Goal: Transaction & Acquisition: Download file/media

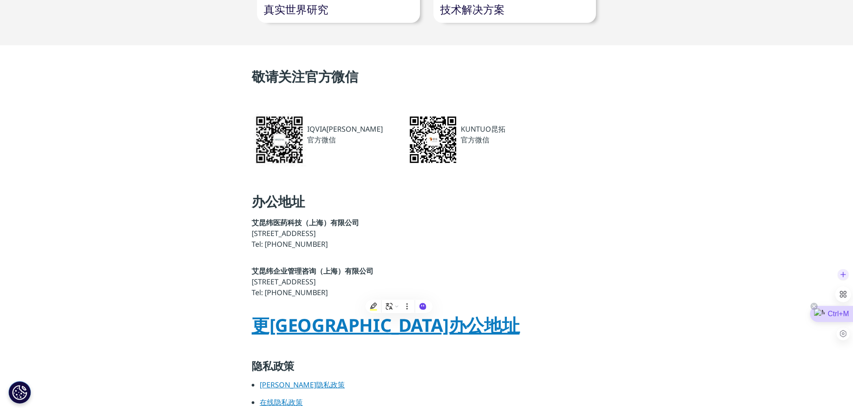
click at [836, 313] on div "Ctrl+M" at bounding box center [831, 314] width 43 height 16
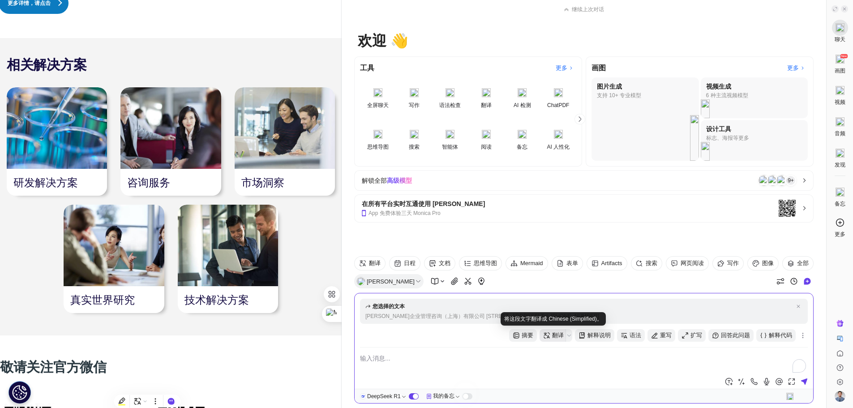
click at [562, 335] on span "翻译" at bounding box center [558, 335] width 12 height 9
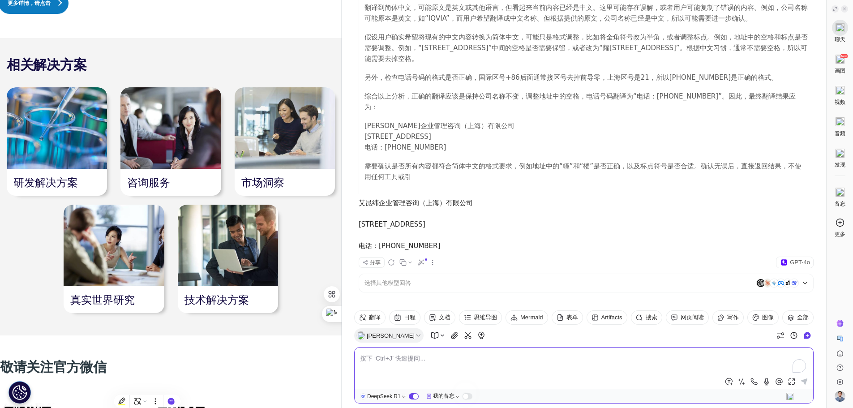
scroll to position [304, 0]
click at [478, 368] on textarea "To enrich screen reader interactions, please activate Accessibility in Grammarl…" at bounding box center [584, 363] width 448 height 21
type textarea "f"
type textarea "翻译成英语"
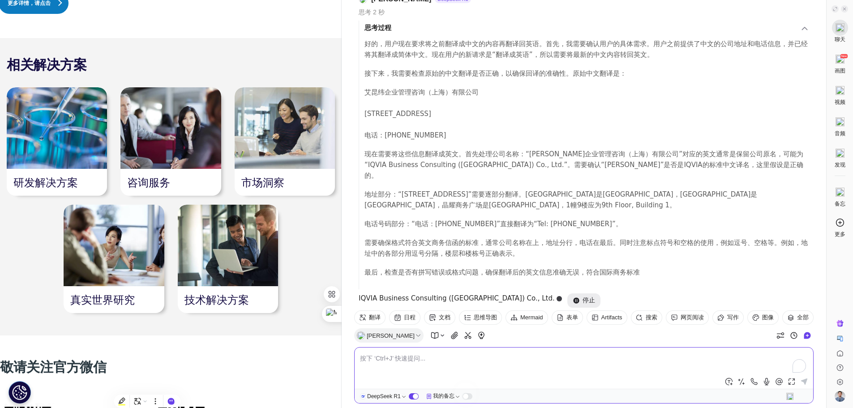
scroll to position [734, 0]
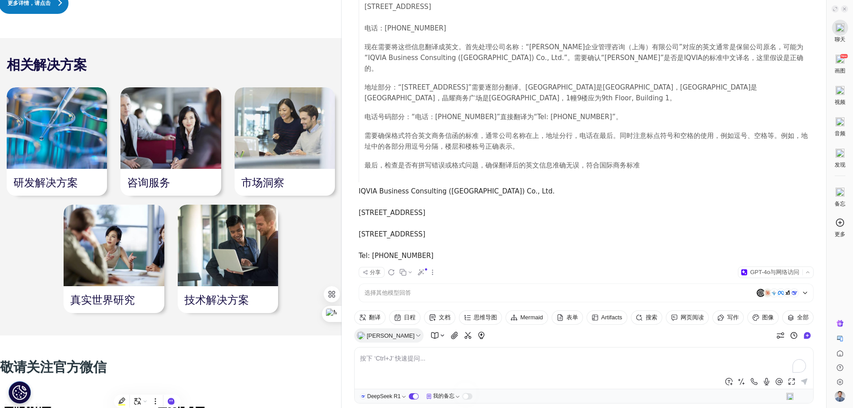
drag, startPoint x: 359, startPoint y: 211, endPoint x: 420, endPoint y: 211, distance: 61.8
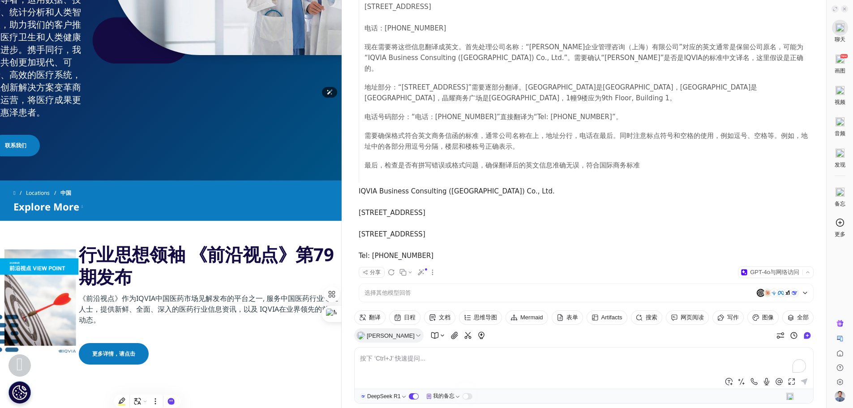
scroll to position [211, 0]
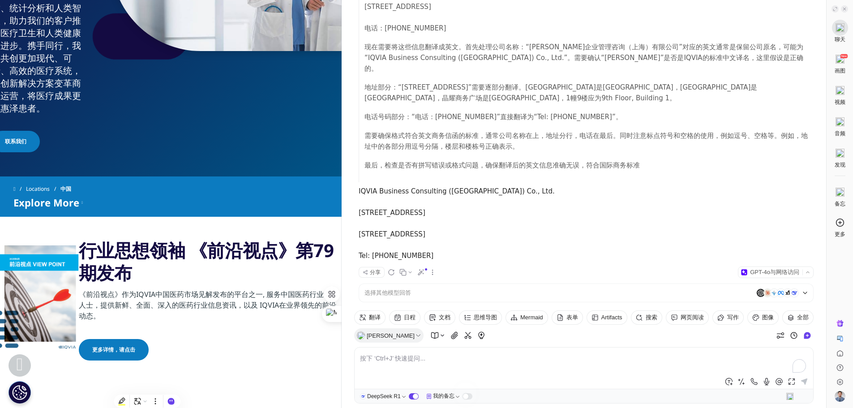
click at [195, 289] on h2 "行业思想领袖 《前沿视点》第79期发布" at bounding box center [210, 264] width 263 height 50
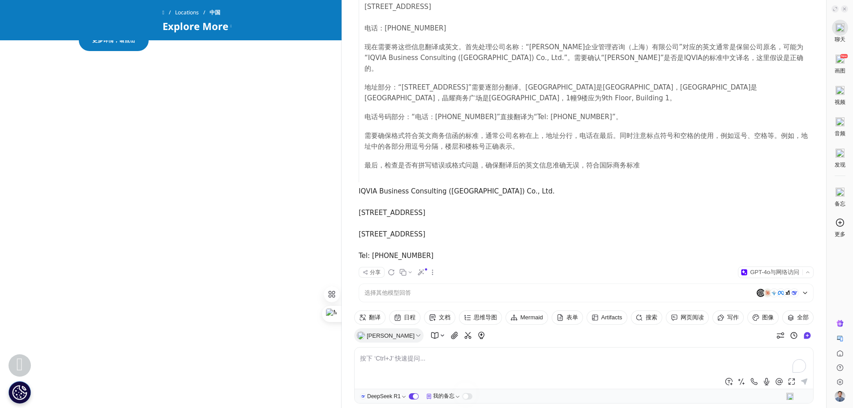
scroll to position [569, 0]
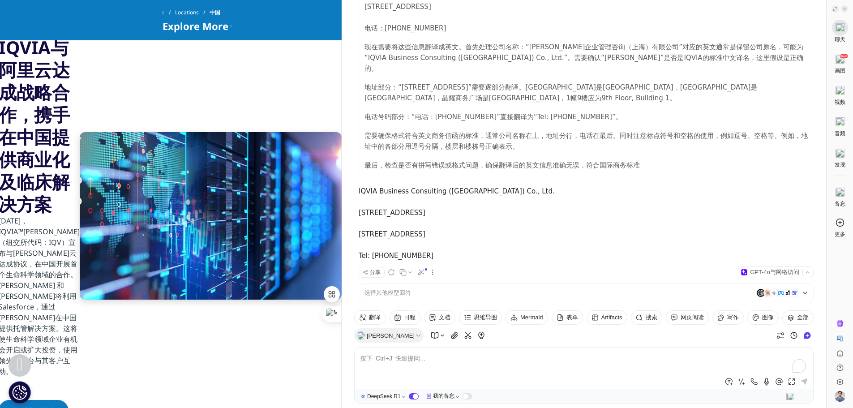
click at [220, 11] on span "中国" at bounding box center [214, 12] width 11 height 16
click at [843, 13] on div at bounding box center [839, 6] width 25 height 13
click at [843, 10] on icon at bounding box center [844, 9] width 4 height 4
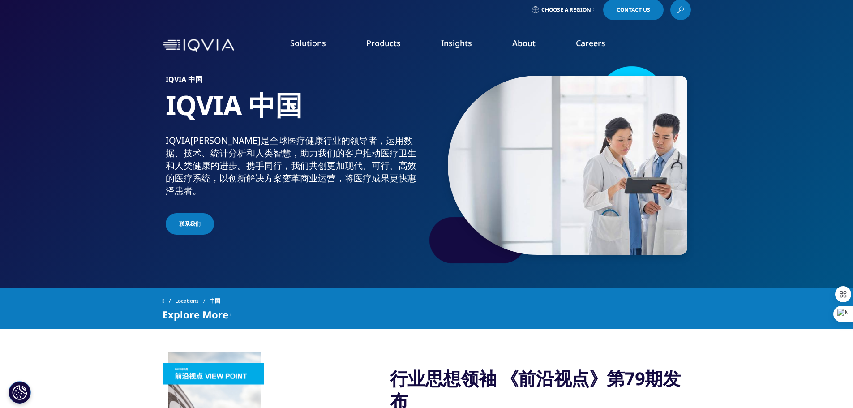
scroll to position [0, 0]
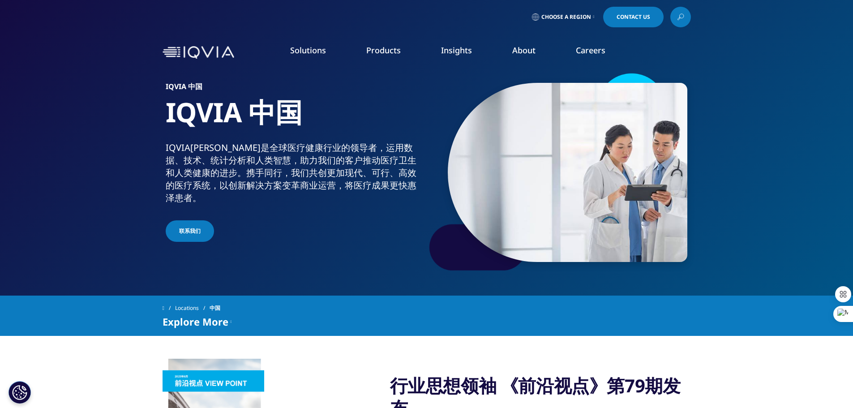
click at [583, 20] on span "Choose a Region" at bounding box center [566, 16] width 50 height 7
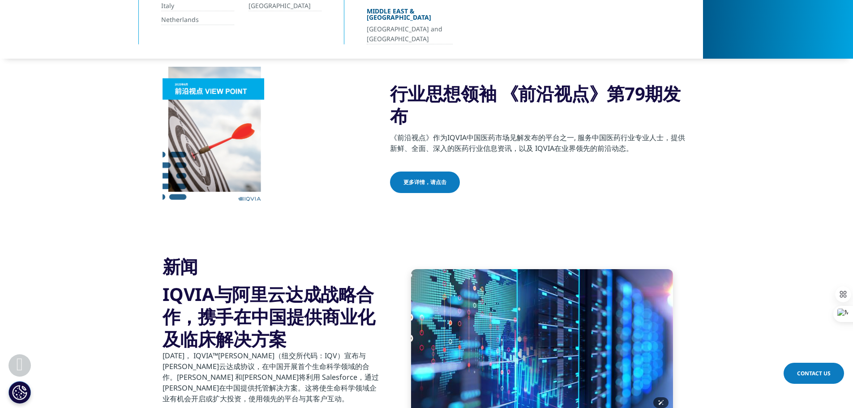
scroll to position [313, 0]
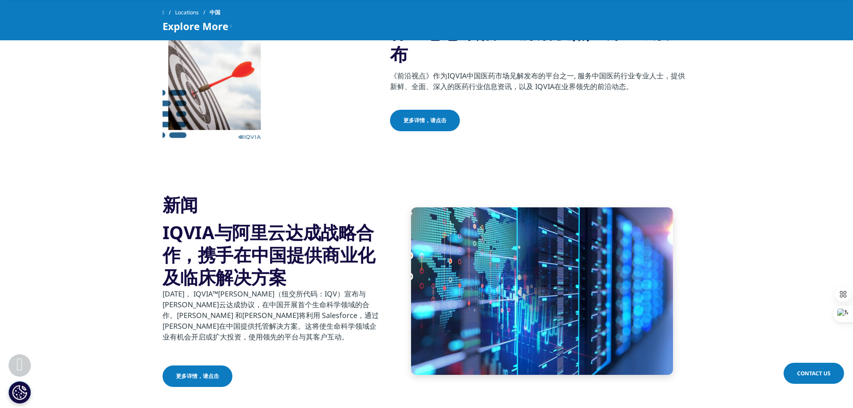
click at [291, 110] on div "行业思想领袖 《前沿视点》第79期发布 《前沿视点》作为IQVIA中国医药市场见解发布的平台之一, 服务中国医药行业专业人士，提供新鲜、全面、深入的医药行业信…" at bounding box center [426, 76] width 528 height 144
click at [426, 121] on span "更多详情，请点击" at bounding box center [424, 120] width 43 height 8
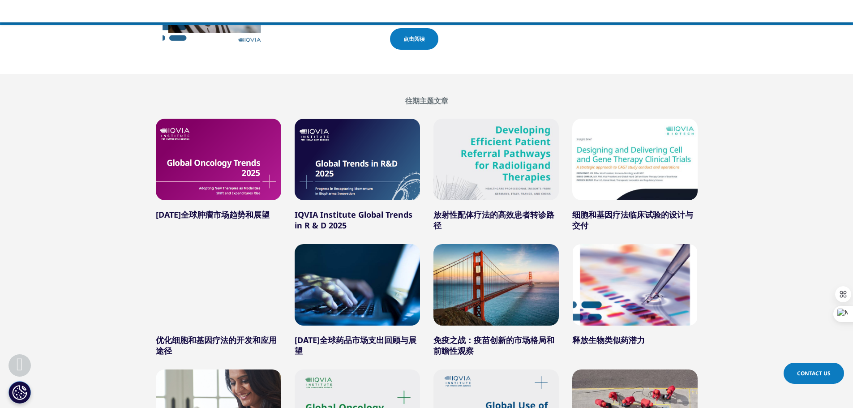
scroll to position [313, 0]
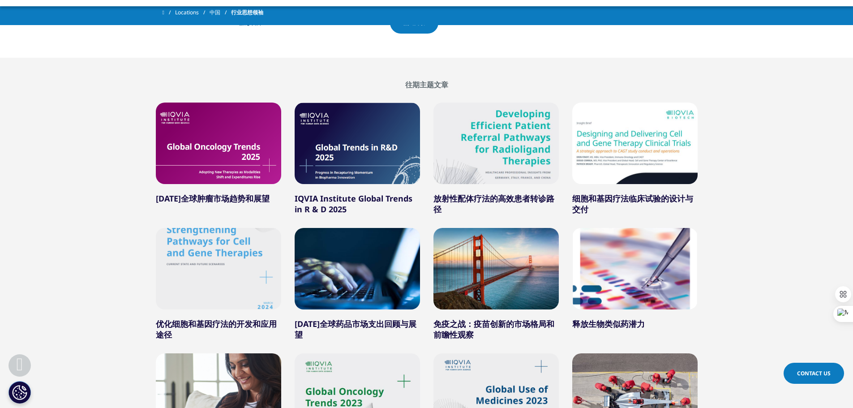
click at [369, 147] on div at bounding box center [357, 143] width 125 height 81
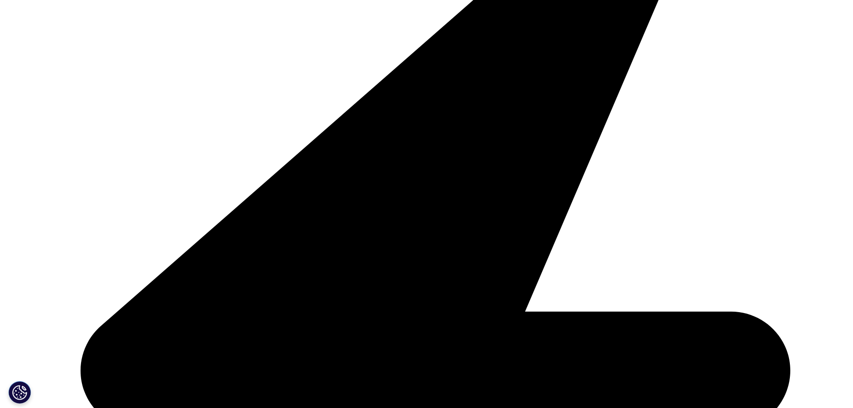
scroll to position [82, 528]
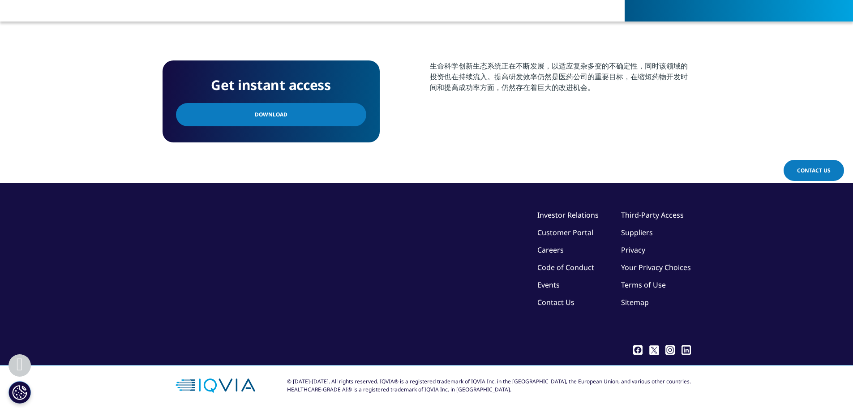
drag, startPoint x: 319, startPoint y: 120, endPoint x: 325, endPoint y: 117, distance: 7.2
click at [319, 120] on link "Download" at bounding box center [271, 114] width 190 height 23
